Goal: Transaction & Acquisition: Purchase product/service

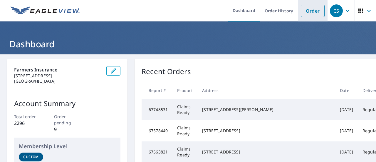
click at [307, 11] on link "Order" at bounding box center [313, 11] width 24 height 12
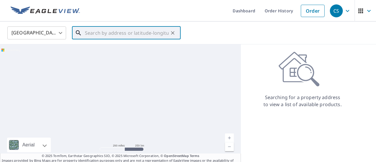
click at [109, 34] on input "text" at bounding box center [127, 33] width 84 height 16
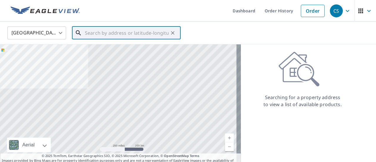
click at [103, 31] on input "text" at bounding box center [127, 33] width 84 height 16
paste input "[STREET_ADDRESS][PERSON_NAME]"
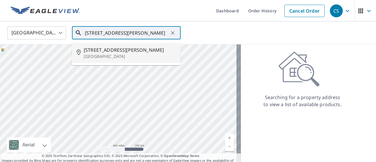
click at [101, 52] on span "[STREET_ADDRESS][PERSON_NAME]" at bounding box center [130, 49] width 92 height 7
type input "[STREET_ADDRESS][PERSON_NAME]"
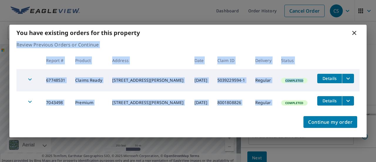
drag, startPoint x: 307, startPoint y: 36, endPoint x: 287, endPoint y: 91, distance: 59.0
click at [288, 93] on div "You have existing orders for this property Review Previous Orders or Continue R…" at bounding box center [187, 81] width 357 height 112
click at [287, 91] on td "Completed" at bounding box center [295, 102] width 36 height 22
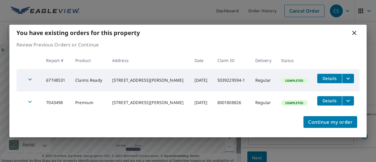
click at [284, 46] on p "Review Previous Orders or Continue" at bounding box center [187, 44] width 343 height 7
click at [355, 32] on icon at bounding box center [354, 32] width 7 height 7
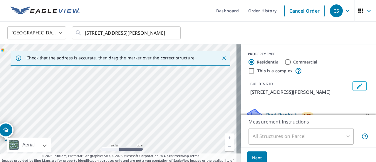
drag, startPoint x: 101, startPoint y: 87, endPoint x: 228, endPoint y: 88, distance: 127.2
click at [228, 88] on div "[STREET_ADDRESS][PERSON_NAME]" at bounding box center [120, 105] width 241 height 123
click at [171, 33] on icon "Clear" at bounding box center [173, 33] width 6 height 6
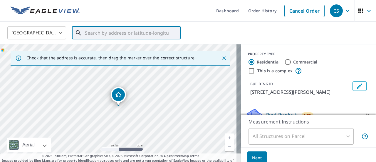
click at [97, 33] on input "text" at bounding box center [127, 33] width 84 height 16
paste input "[STREET_ADDRESS]"
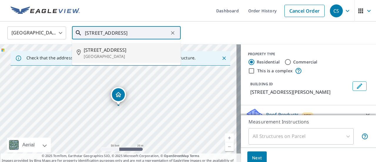
click at [99, 50] on span "[STREET_ADDRESS]" at bounding box center [130, 49] width 92 height 7
type input "[STREET_ADDRESS]"
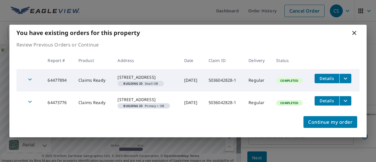
click at [355, 31] on icon at bounding box center [354, 32] width 7 height 7
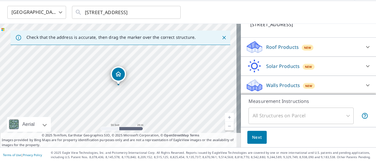
scroll to position [21, 0]
click at [364, 83] on icon at bounding box center [367, 85] width 7 height 7
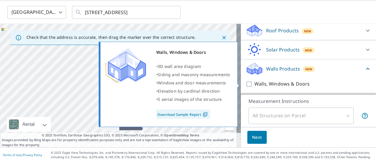
click at [246, 85] on input "Walls, Windows & Doors" at bounding box center [250, 84] width 9 height 7
checkbox input "true"
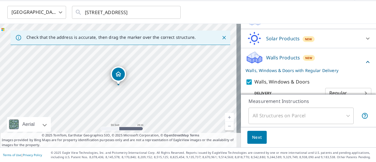
scroll to position [86, 0]
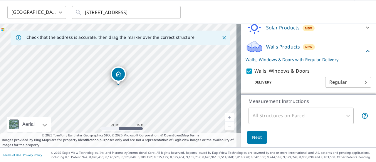
click at [356, 80] on body "CS CS Dashboard Order History Cancel Order CS [GEOGRAPHIC_DATA] [GEOGRAPHIC_DAT…" at bounding box center [188, 81] width 376 height 162
click at [302, 76] on div at bounding box center [188, 81] width 376 height 162
drag, startPoint x: 118, startPoint y: 71, endPoint x: 138, endPoint y: 95, distance: 31.7
click at [255, 136] on span "Next" at bounding box center [257, 137] width 10 height 7
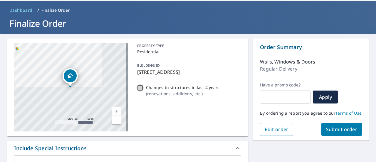
click at [138, 88] on input "Changes to structures in last 4 years ( renovations, additions, etc. )" at bounding box center [140, 87] width 7 height 7
checkbox input "true"
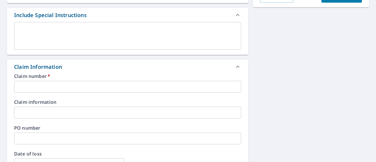
scroll to position [167, 0]
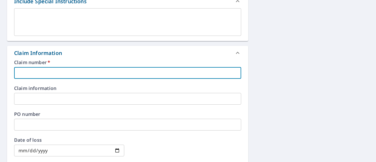
click at [54, 71] on input "text" at bounding box center [127, 73] width 227 height 12
paste input "5036042828-1"
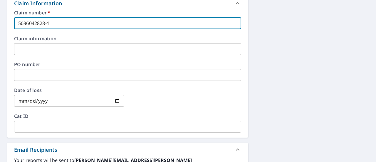
scroll to position [226, 0]
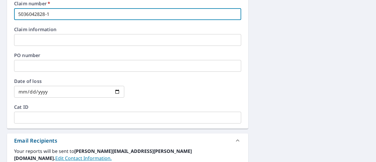
type input "5036042828-1"
click at [116, 91] on input "date" at bounding box center [69, 92] width 110 height 12
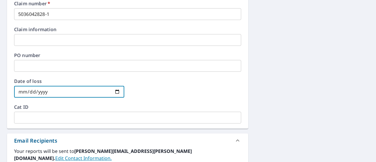
click at [115, 92] on input "[DATE]" at bounding box center [69, 92] width 110 height 12
type input "[DATE]"
click at [183, 86] on div at bounding box center [186, 92] width 110 height 26
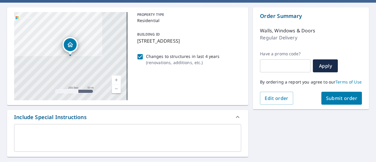
scroll to position [59, 0]
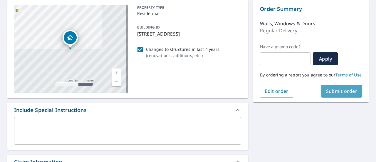
click at [336, 94] on span "Submit order" at bounding box center [341, 91] width 31 height 6
click at [337, 94] on span "Submit order" at bounding box center [341, 91] width 31 height 6
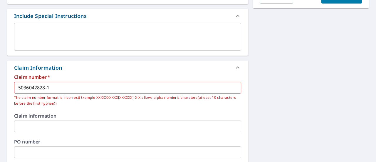
scroll to position [147, 0]
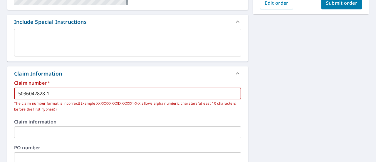
click at [18, 94] on input "5036042828-1" at bounding box center [127, 94] width 227 height 12
click at [51, 93] on input "5036042828-1" at bounding box center [127, 94] width 227 height 12
click at [333, 6] on span "Submit order" at bounding box center [341, 3] width 31 height 6
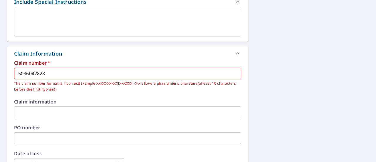
scroll to position [176, 0]
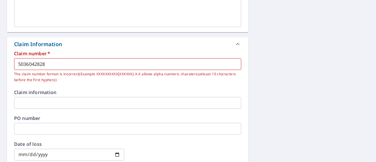
click at [71, 65] on input "5036042828" at bounding box center [127, 64] width 227 height 12
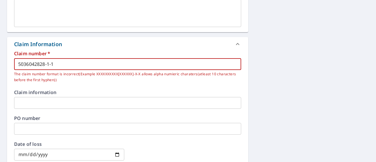
scroll to position [118, 0]
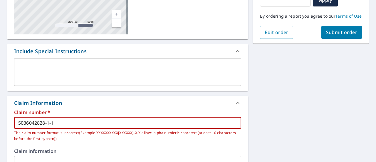
type input "5036042828-1-1"
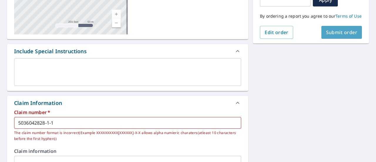
click at [331, 36] on span "Submit order" at bounding box center [341, 32] width 31 height 6
